Goal: Task Accomplishment & Management: Use online tool/utility

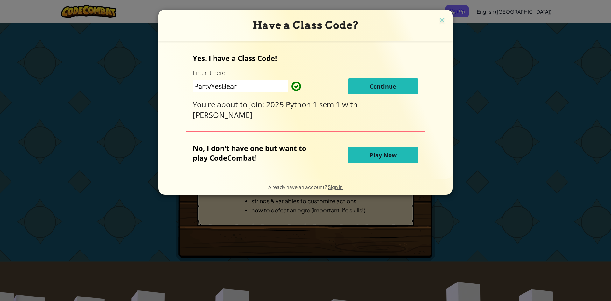
click at [399, 88] on button "Continue" at bounding box center [383, 86] width 70 height 16
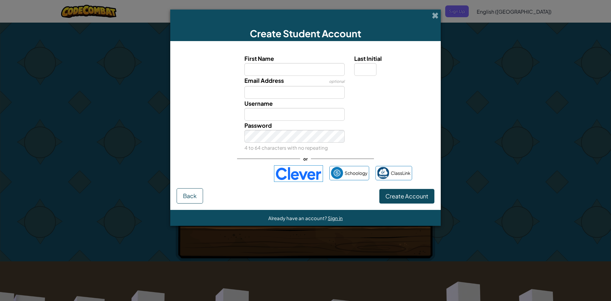
click at [297, 177] on img at bounding box center [298, 173] width 49 height 17
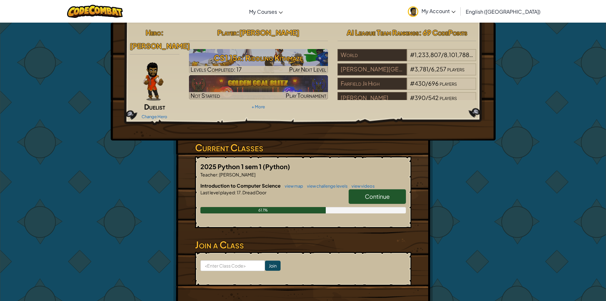
click at [386, 192] on span "Continue" at bounding box center [377, 195] width 25 height 7
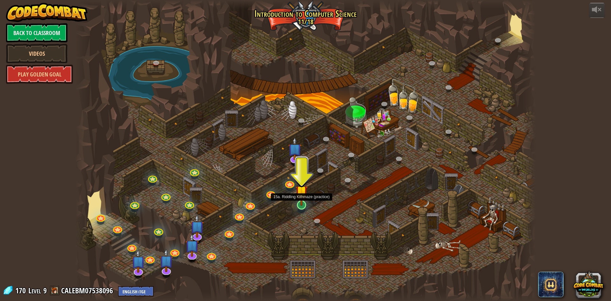
click at [299, 205] on img at bounding box center [301, 191] width 12 height 28
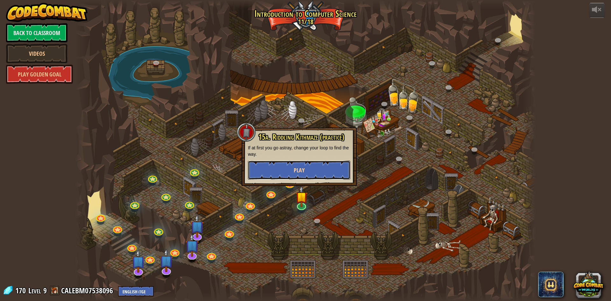
click at [316, 173] on button "Play" at bounding box center [299, 169] width 102 height 19
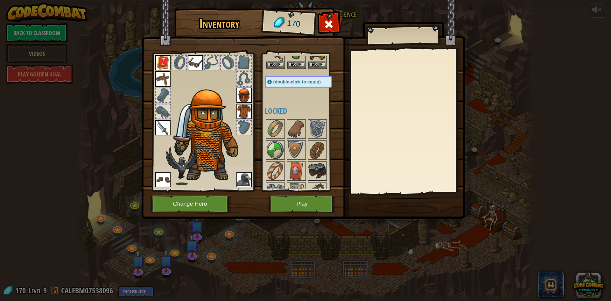
scroll to position [64, 0]
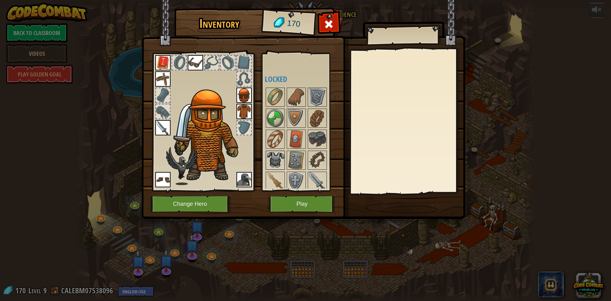
click at [273, 158] on img at bounding box center [275, 160] width 18 height 18
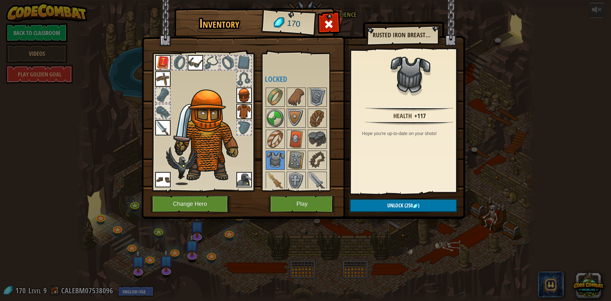
click at [243, 111] on img at bounding box center [243, 111] width 15 height 15
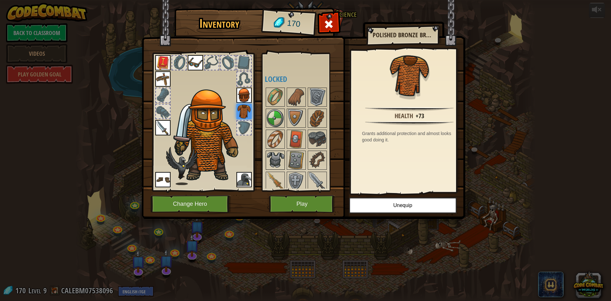
click at [278, 160] on img at bounding box center [275, 160] width 18 height 18
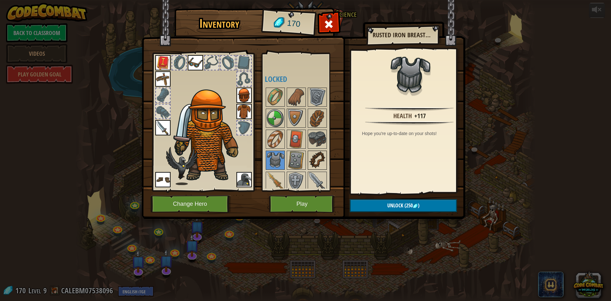
scroll to position [95, 0]
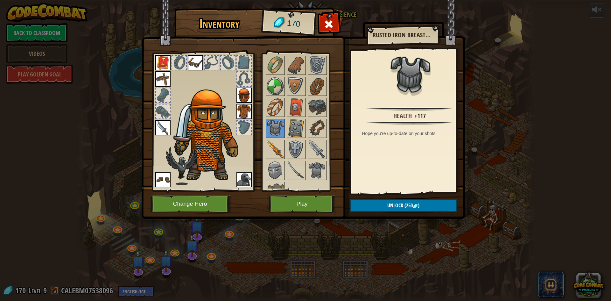
click at [273, 151] on img at bounding box center [275, 149] width 18 height 18
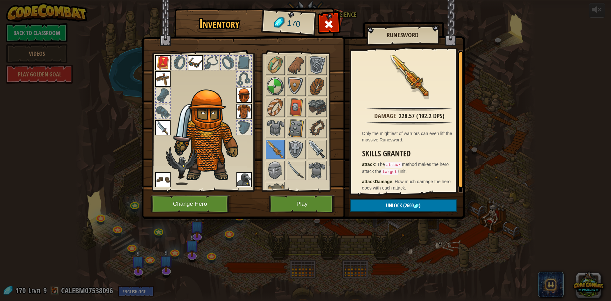
click at [317, 149] on img at bounding box center [317, 149] width 18 height 18
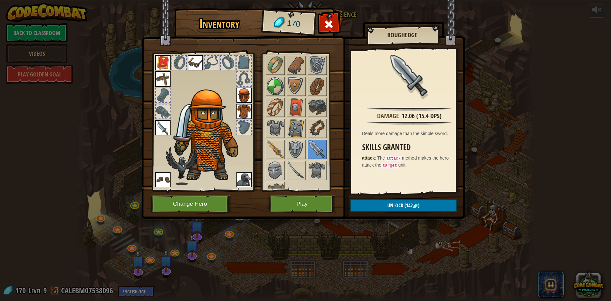
click at [162, 129] on img at bounding box center [162, 127] width 15 height 15
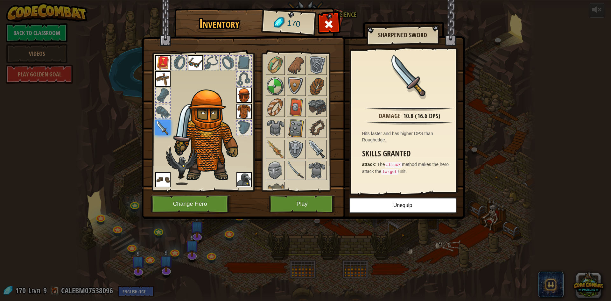
click at [313, 145] on img at bounding box center [317, 149] width 18 height 18
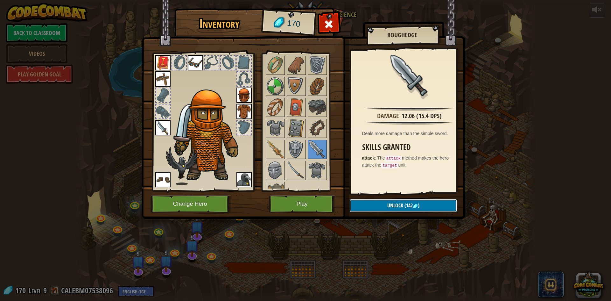
click at [396, 203] on span "Unlock" at bounding box center [395, 205] width 16 height 7
click at [385, 206] on button "Confirm" at bounding box center [403, 205] width 107 height 13
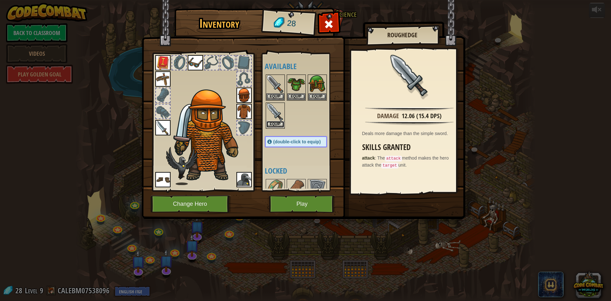
click at [279, 125] on button "Equip" at bounding box center [275, 124] width 18 height 7
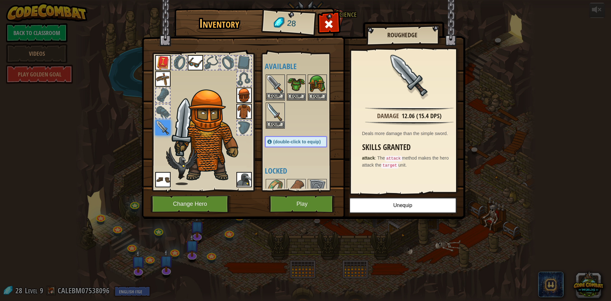
click at [274, 83] on img at bounding box center [275, 84] width 18 height 18
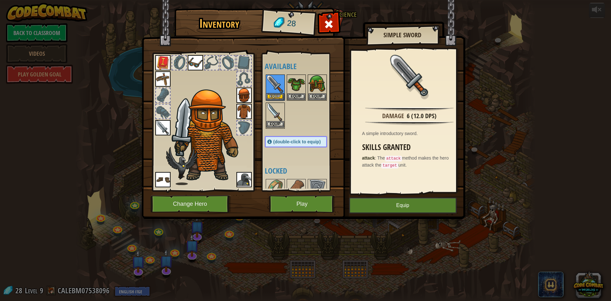
click at [277, 115] on img at bounding box center [275, 112] width 18 height 18
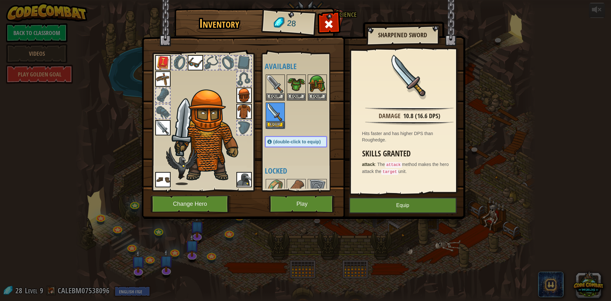
click at [306, 116] on div at bounding box center [302, 101] width 75 height 56
click at [281, 212] on button "Play" at bounding box center [302, 203] width 66 height 17
